Goal: Transaction & Acquisition: Purchase product/service

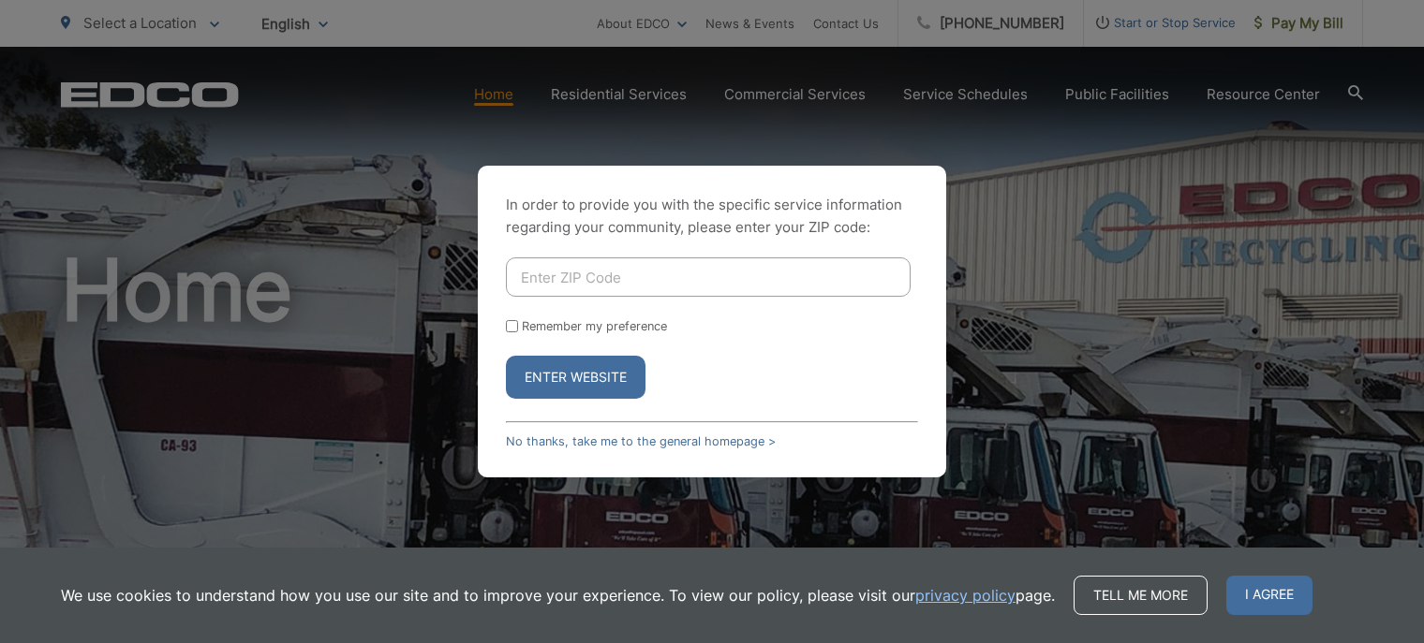
click at [584, 272] on input "Enter ZIP Code" at bounding box center [708, 277] width 405 height 39
type input "91935"
click at [508, 328] on input "Remember my preference" at bounding box center [512, 326] width 12 height 12
checkbox input "true"
click at [575, 373] on button "Enter Website" at bounding box center [576, 377] width 140 height 43
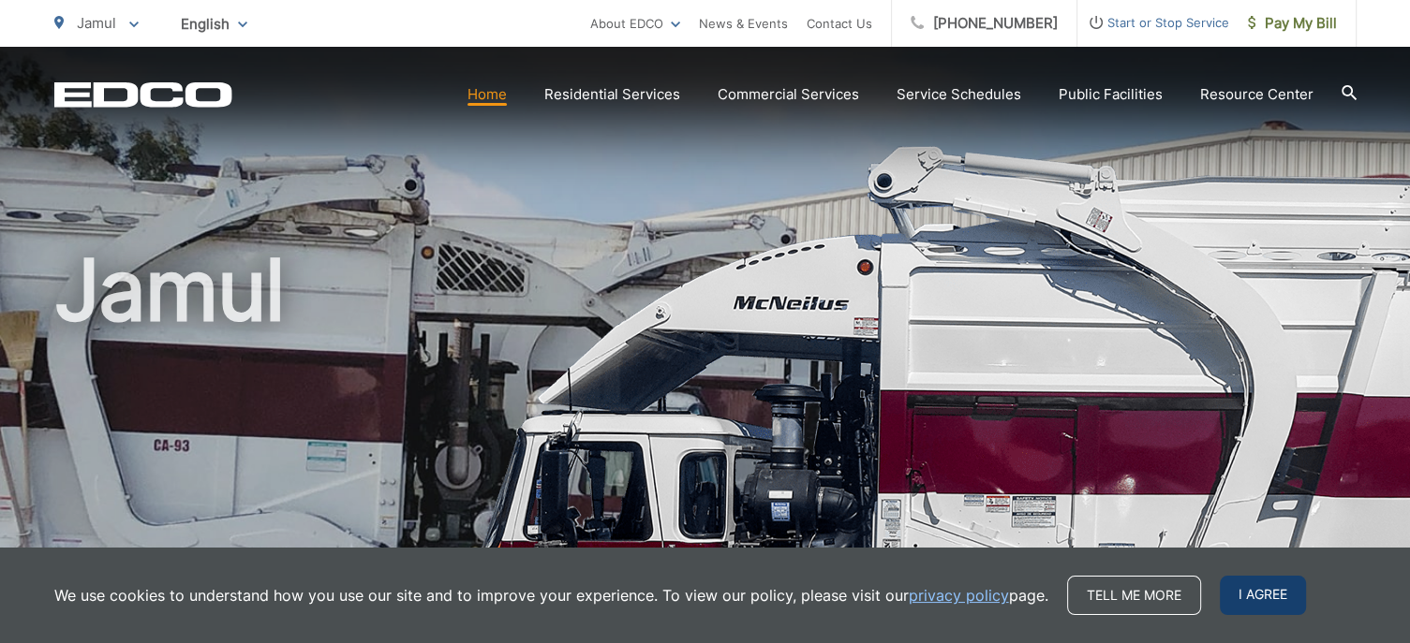
click at [1257, 593] on span "I agree" at bounding box center [1263, 595] width 86 height 39
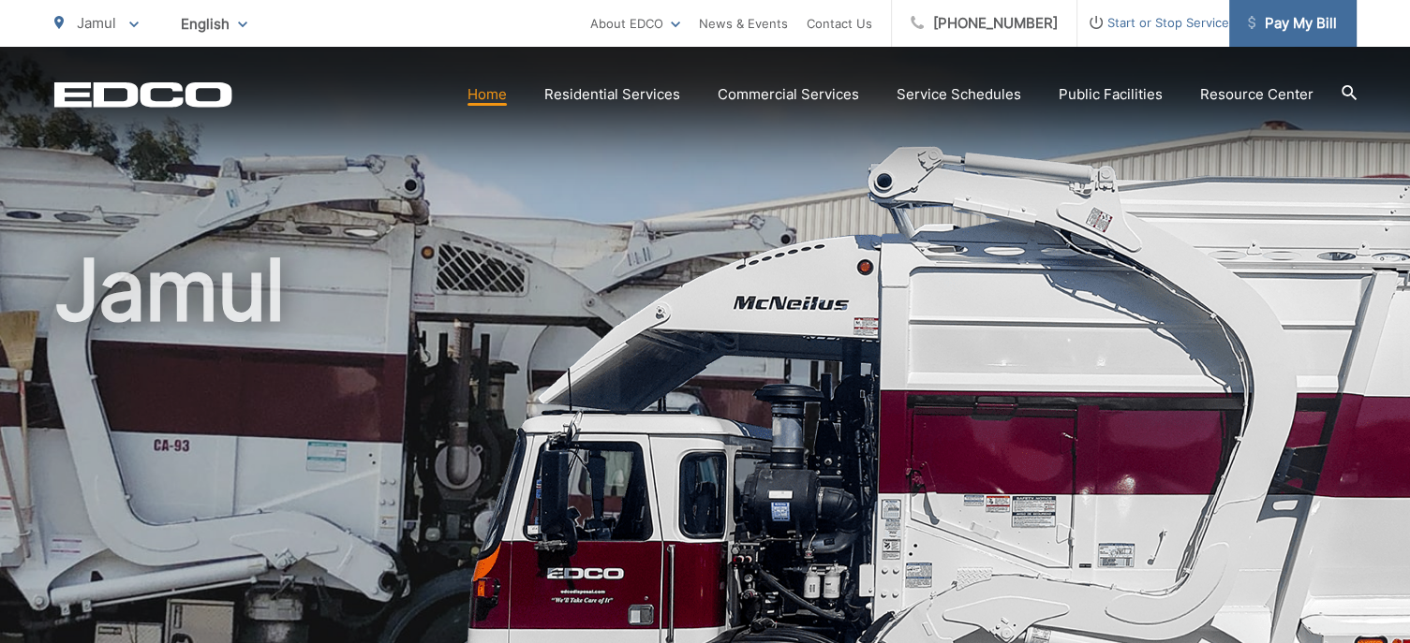
click at [1292, 17] on span "Pay My Bill" at bounding box center [1292, 23] width 89 height 22
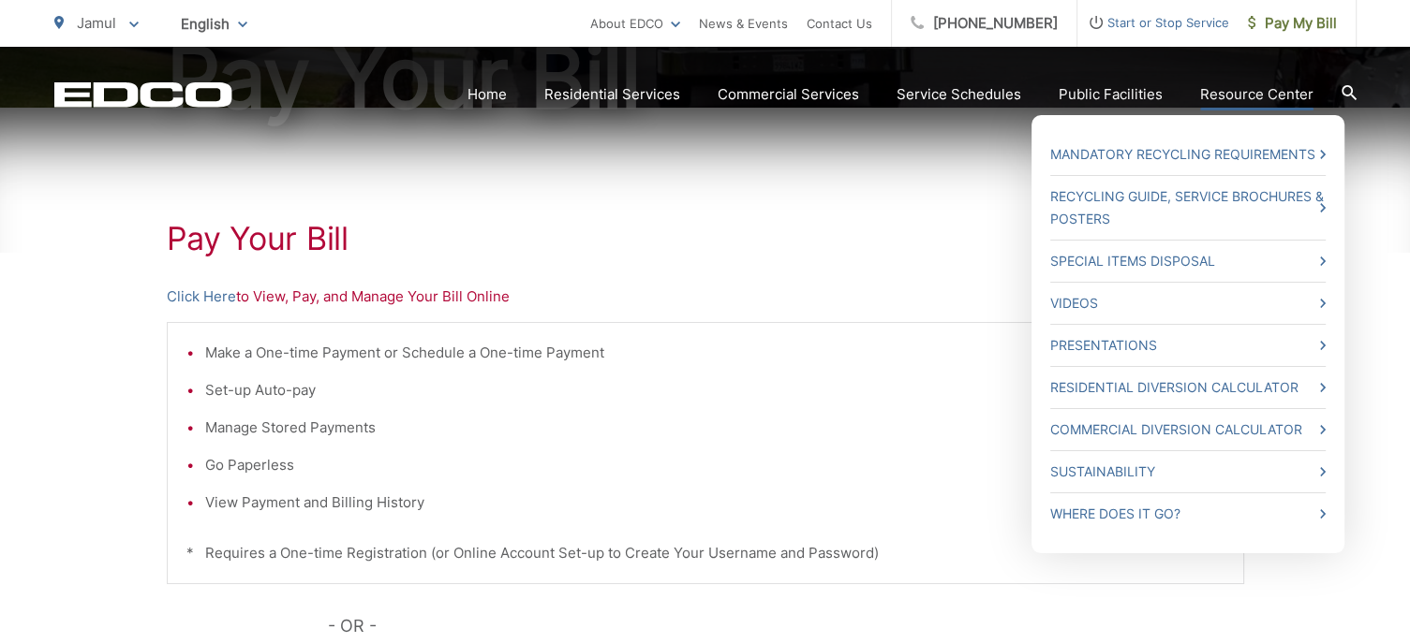
scroll to position [281, 0]
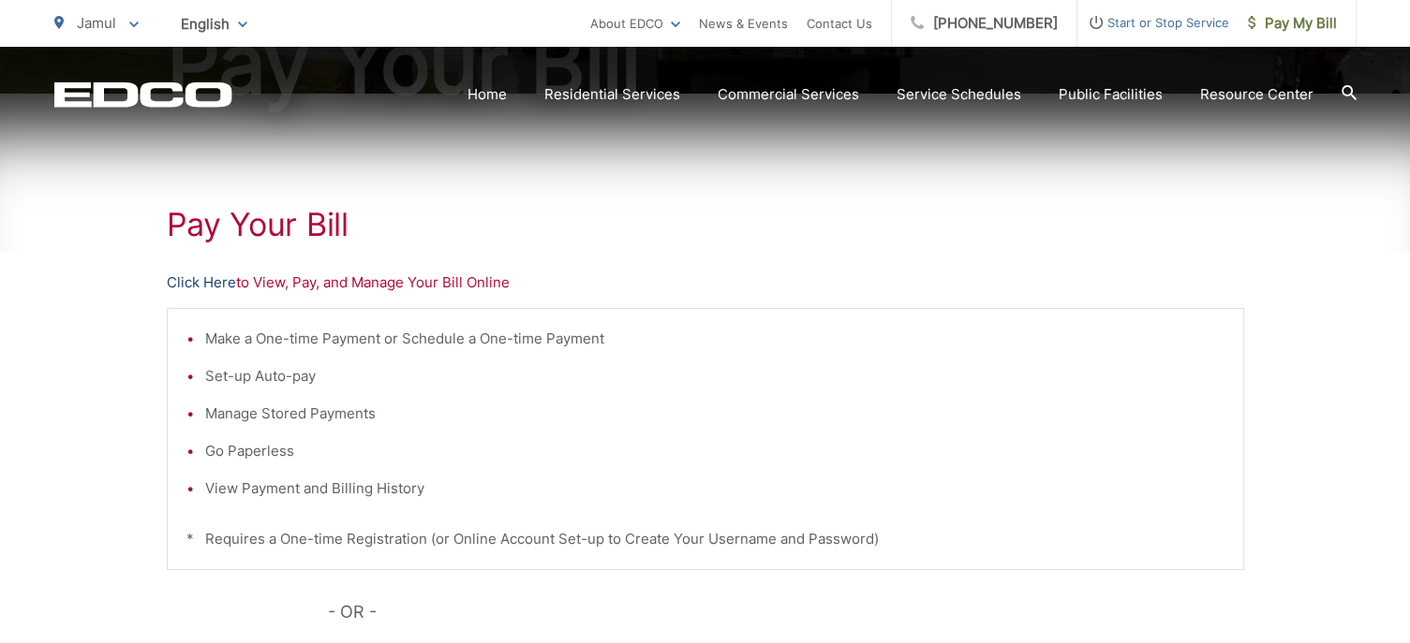
click at [217, 283] on link "Click Here" at bounding box center [201, 283] width 69 height 22
